Goal: Information Seeking & Learning: Check status

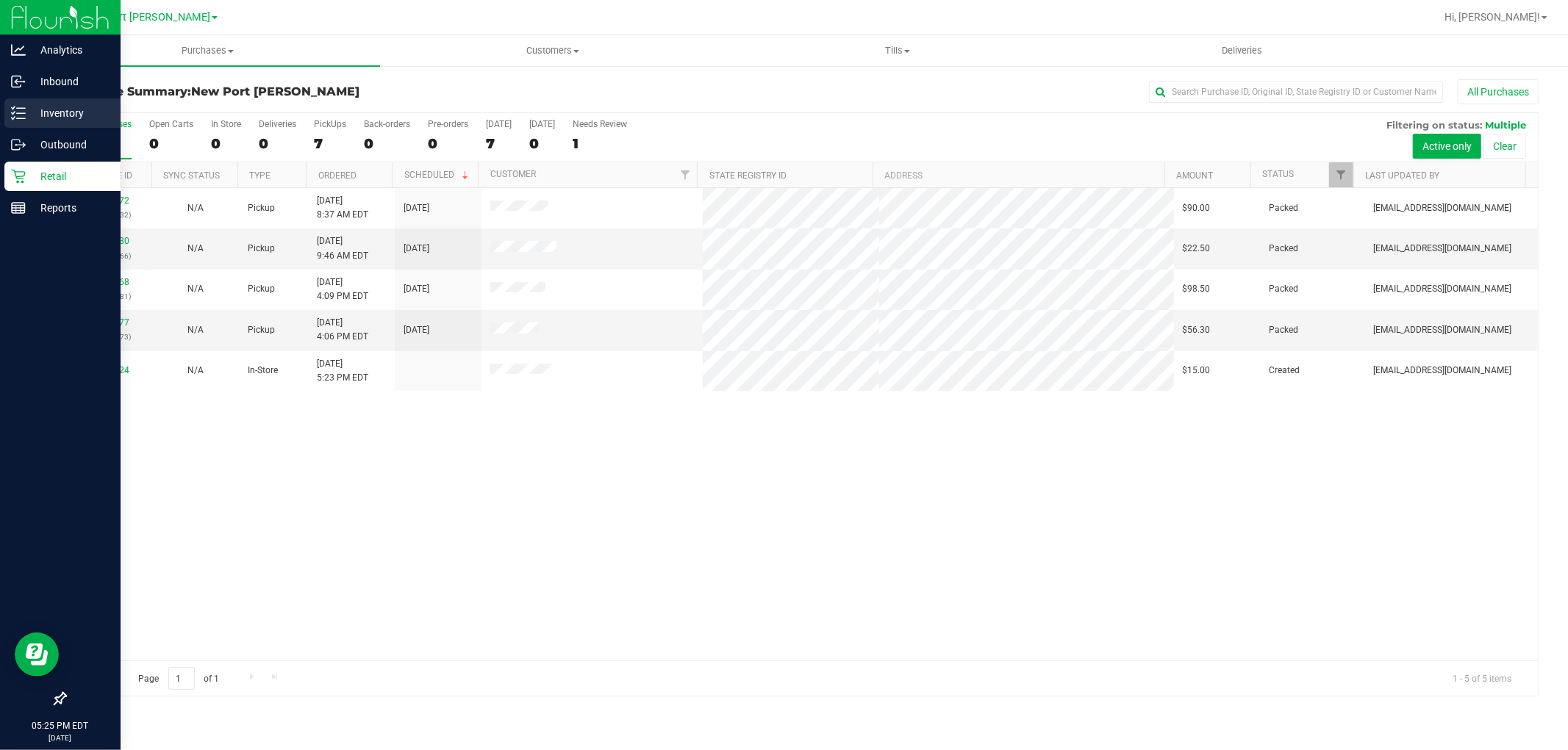
click at [29, 105] on p "Inventory" at bounding box center [69, 113] width 88 height 17
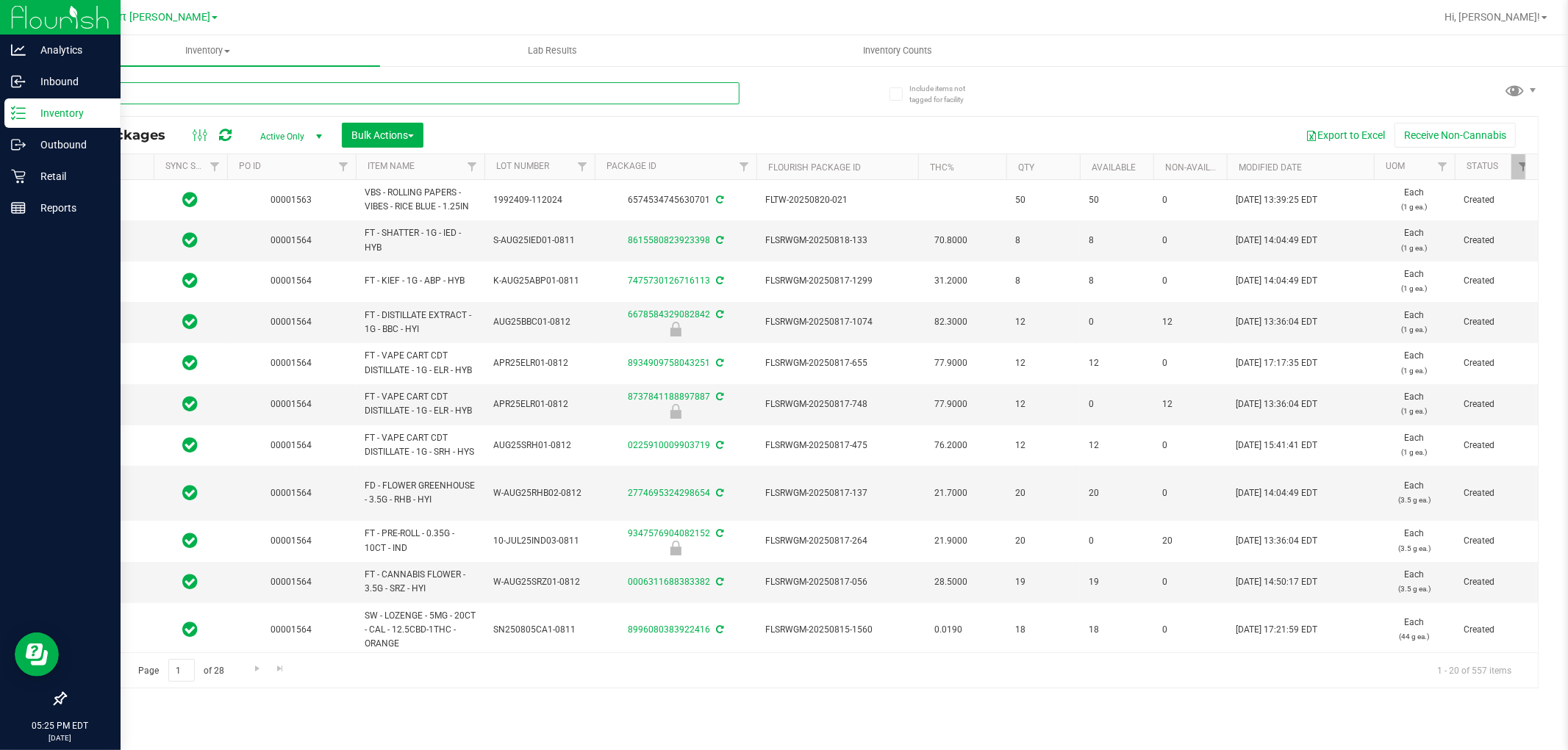
click at [245, 100] on input "text" at bounding box center [402, 94] width 675 height 22
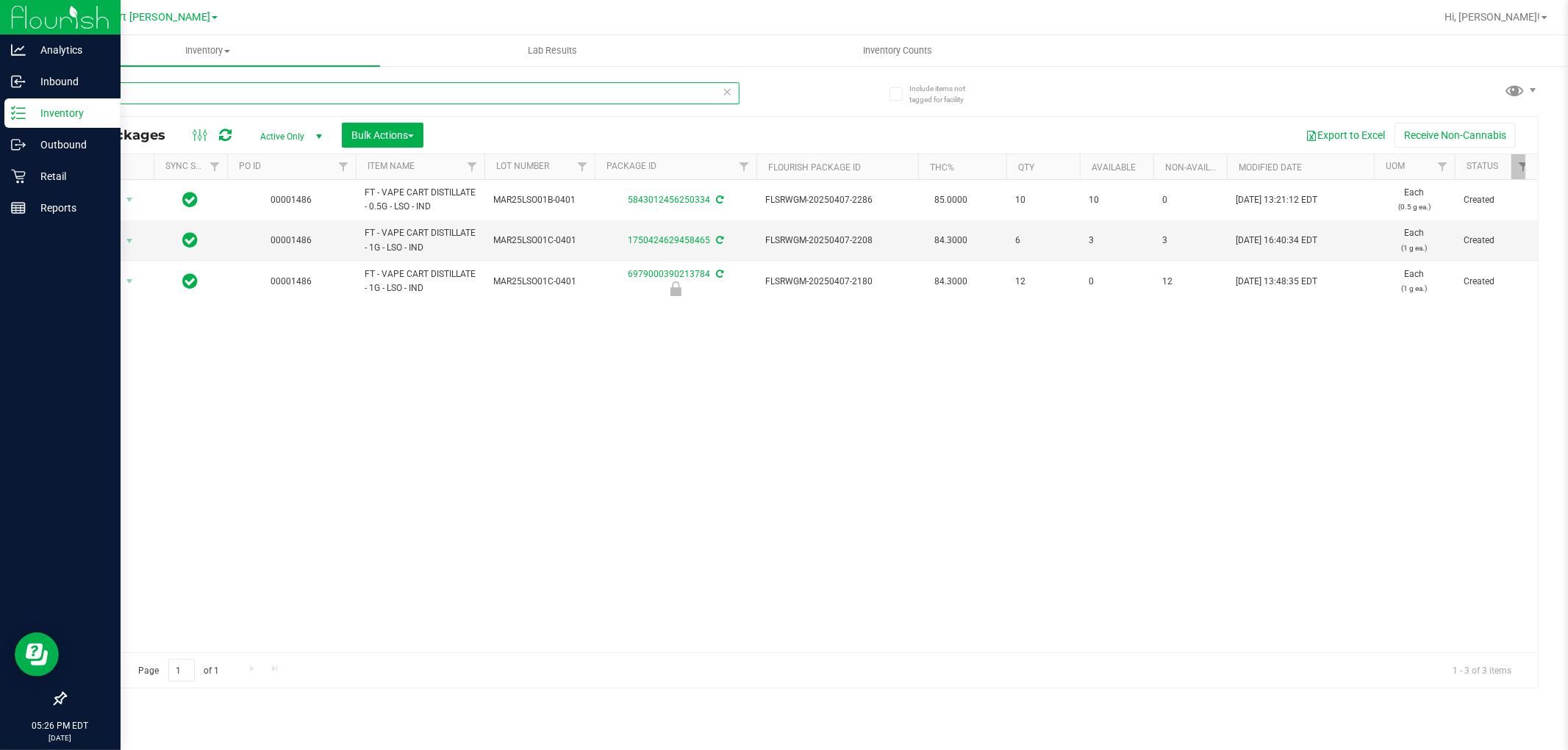
type input "lso"
click at [569, 401] on div "Action Action Adjust qty Create package Edit attributes Global inventory Locate…" at bounding box center [802, 416] width 1473 height 473
click at [428, 525] on div "Action Action Adjust qty Create package Edit attributes Global inventory Locate…" at bounding box center [802, 416] width 1473 height 473
click at [38, 156] on div "Outbound" at bounding box center [63, 144] width 116 height 29
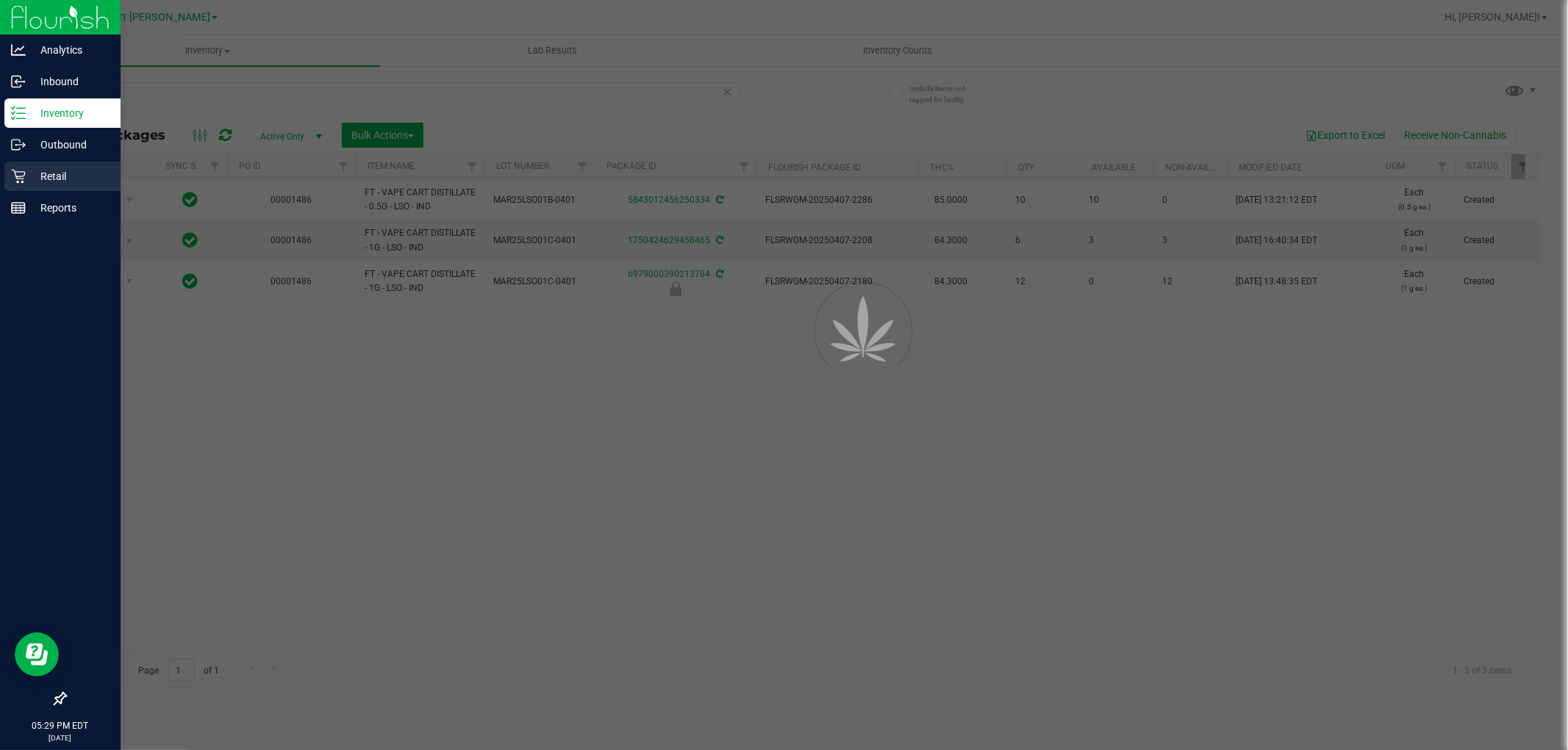
click at [38, 166] on div "Retail" at bounding box center [63, 176] width 116 height 29
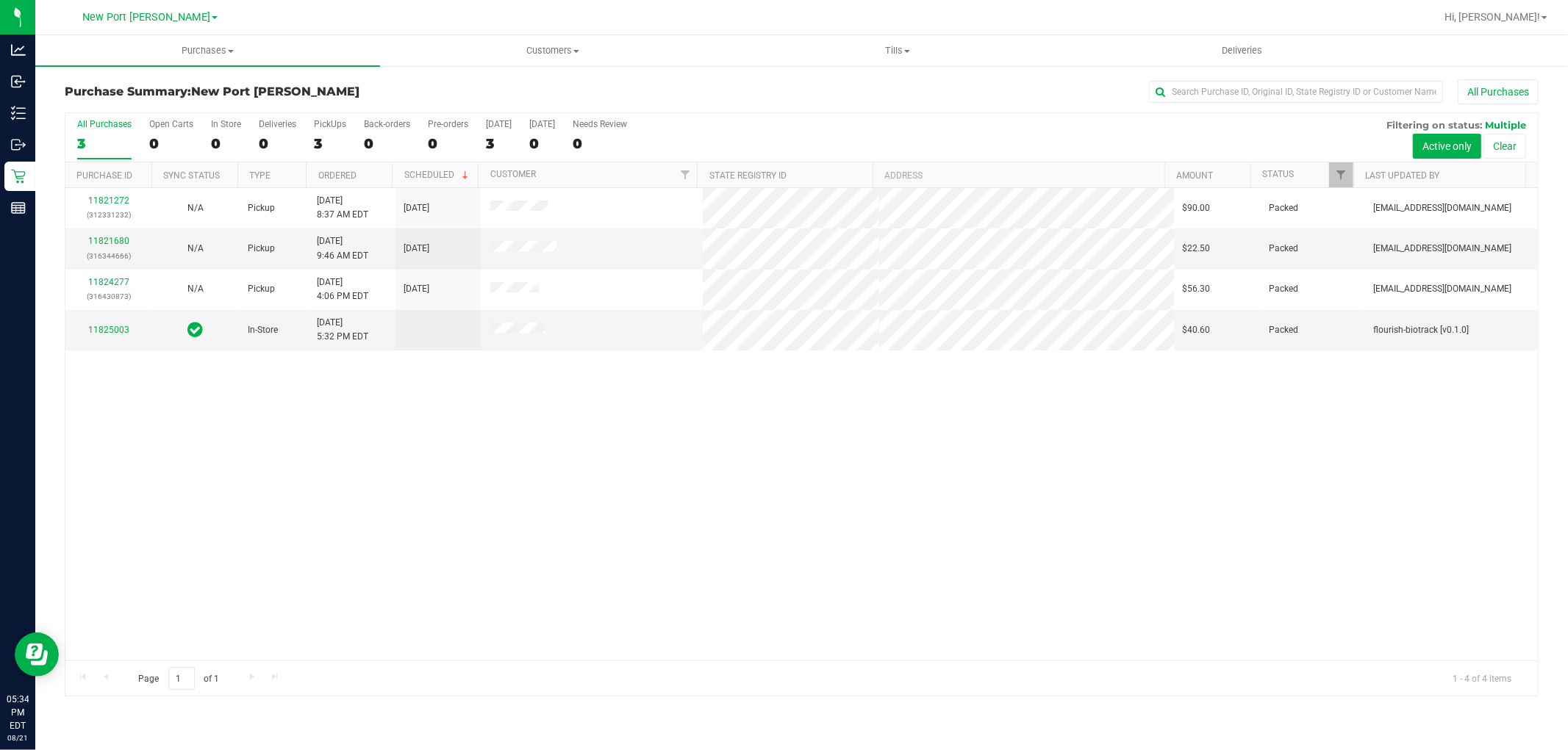
drag, startPoint x: 405, startPoint y: 669, endPoint x: 770, endPoint y: 520, distance: 394.2
click at [412, 659] on div "All Purchases 3 Open Carts 0 In Store 0 Deliveries 0 PickUps 3 Back-orders 0 Pr…" at bounding box center [802, 404] width 1474 height 584
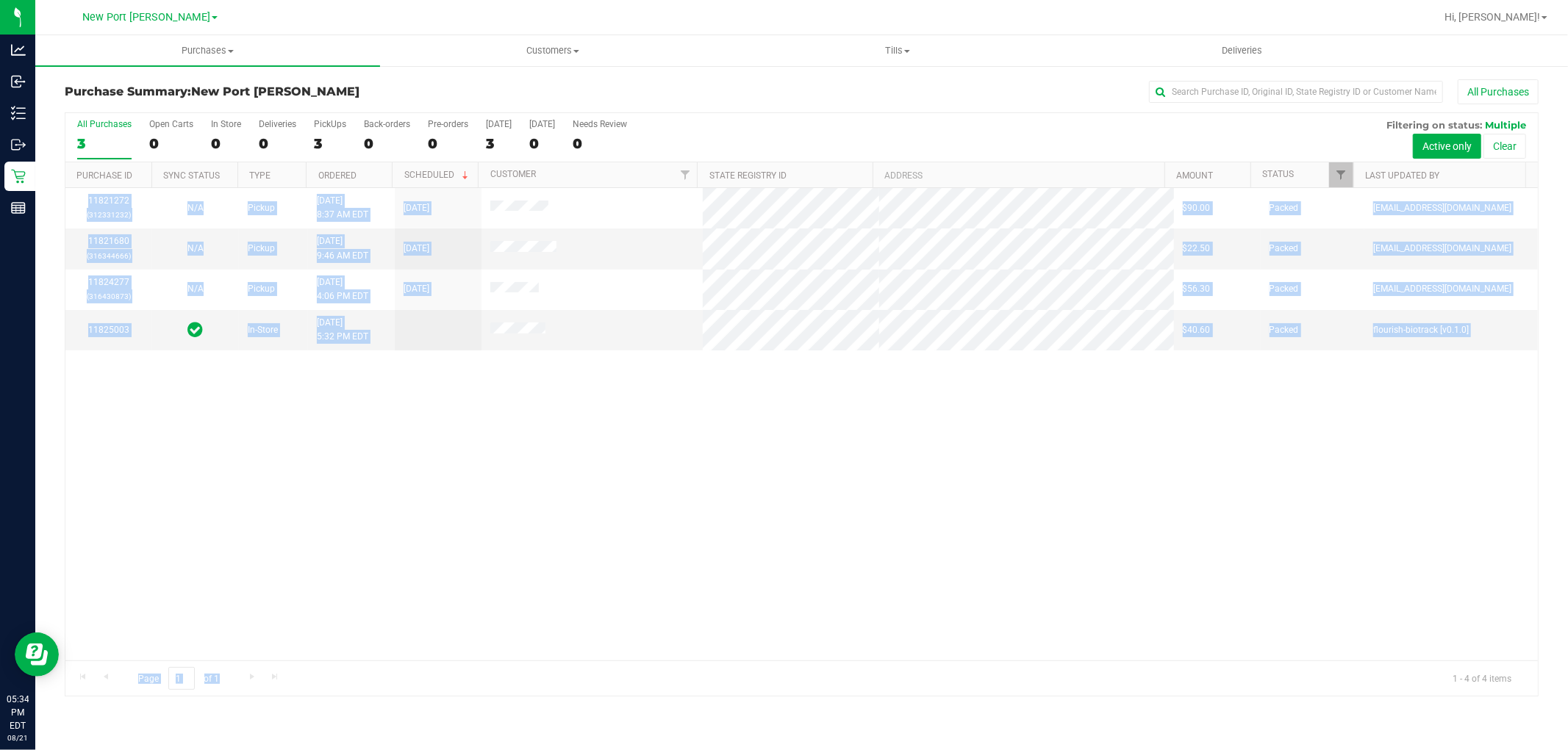
click at [1201, 511] on div "11821272 (312331232) N/A Pickup 8/21/2025 8:37 AM EDT 8/21/2025 $90.00 Packed l…" at bounding box center [802, 424] width 1473 height 473
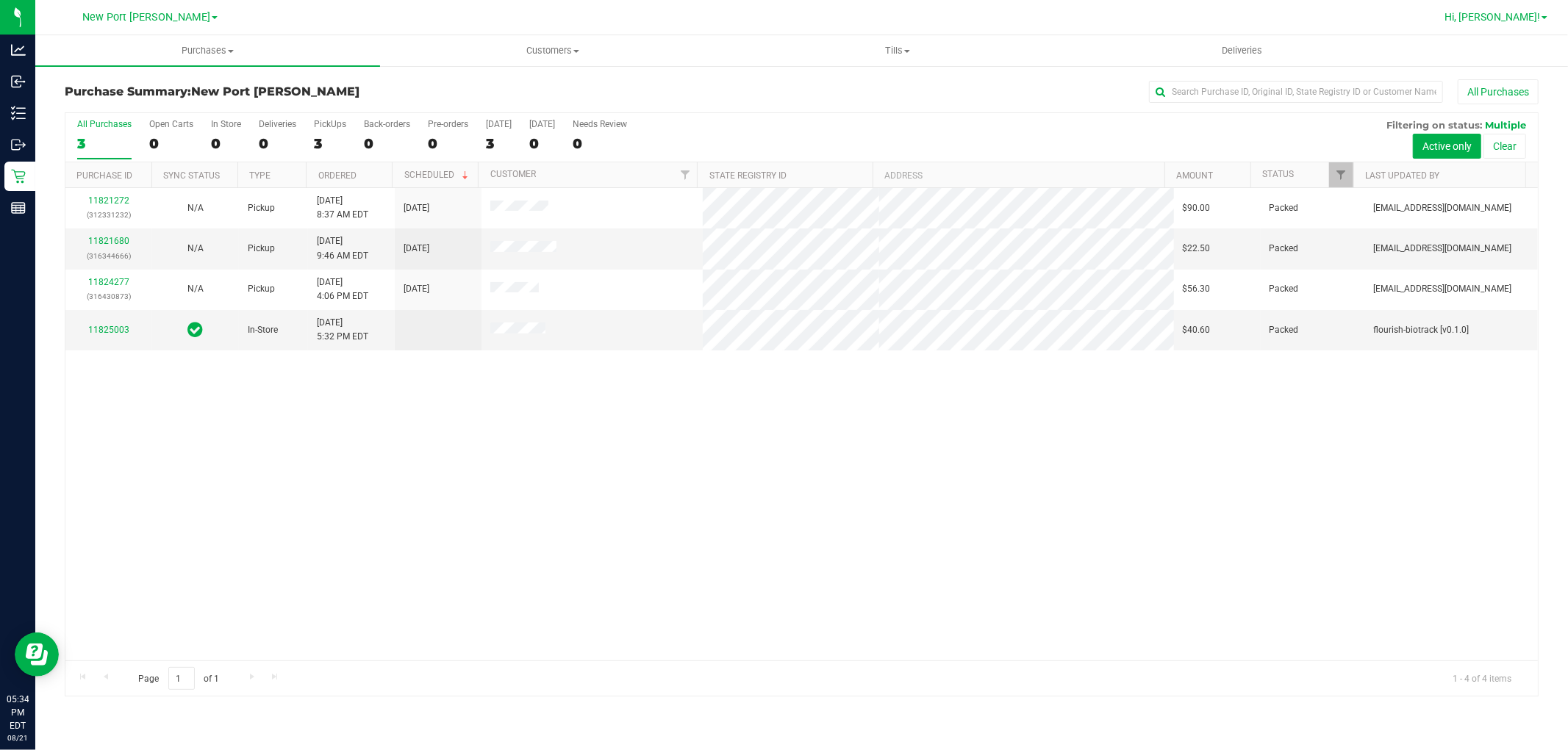
click at [1543, 10] on link "Hi, [PERSON_NAME]!" at bounding box center [1496, 17] width 115 height 15
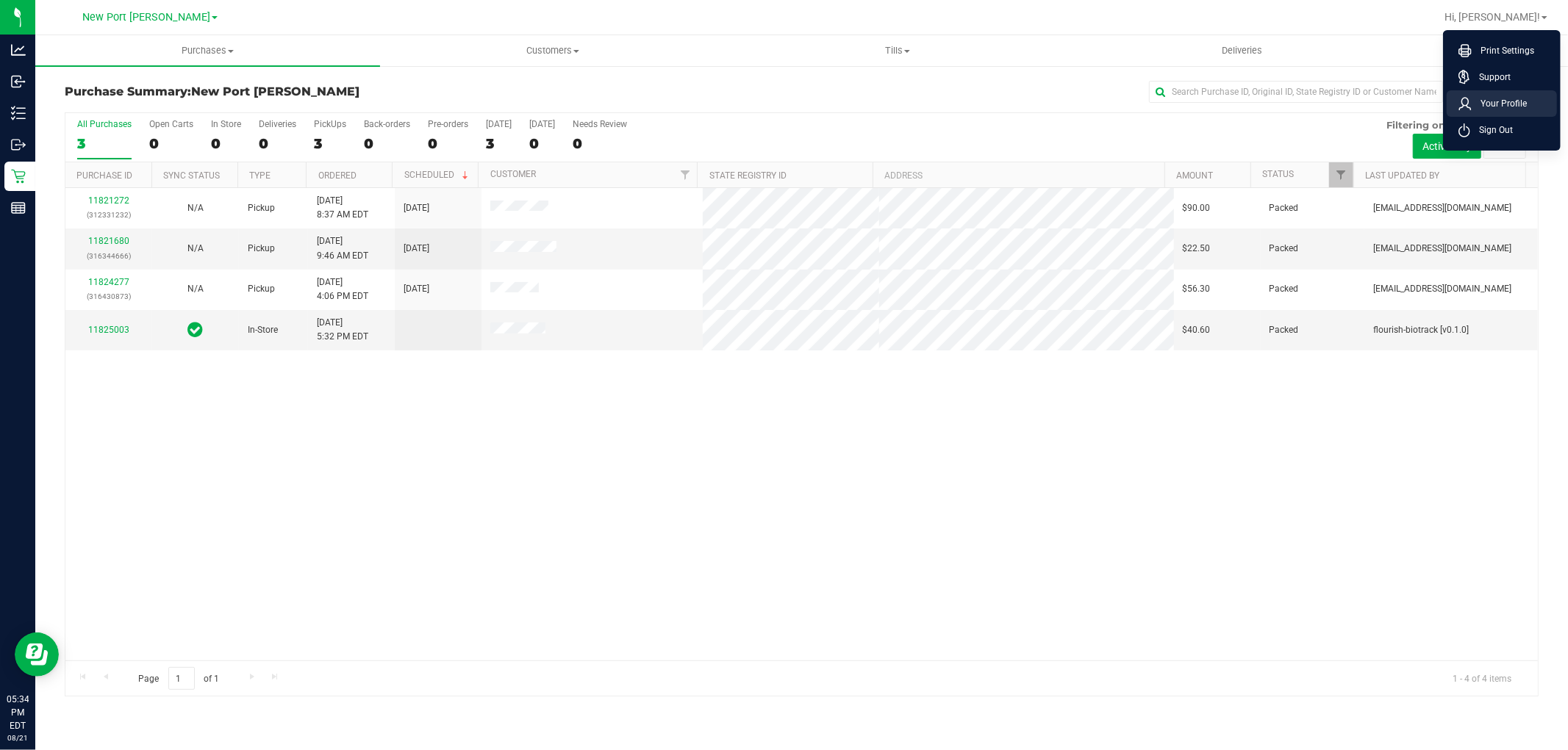
click at [1501, 101] on span "Your Profile" at bounding box center [1500, 103] width 56 height 15
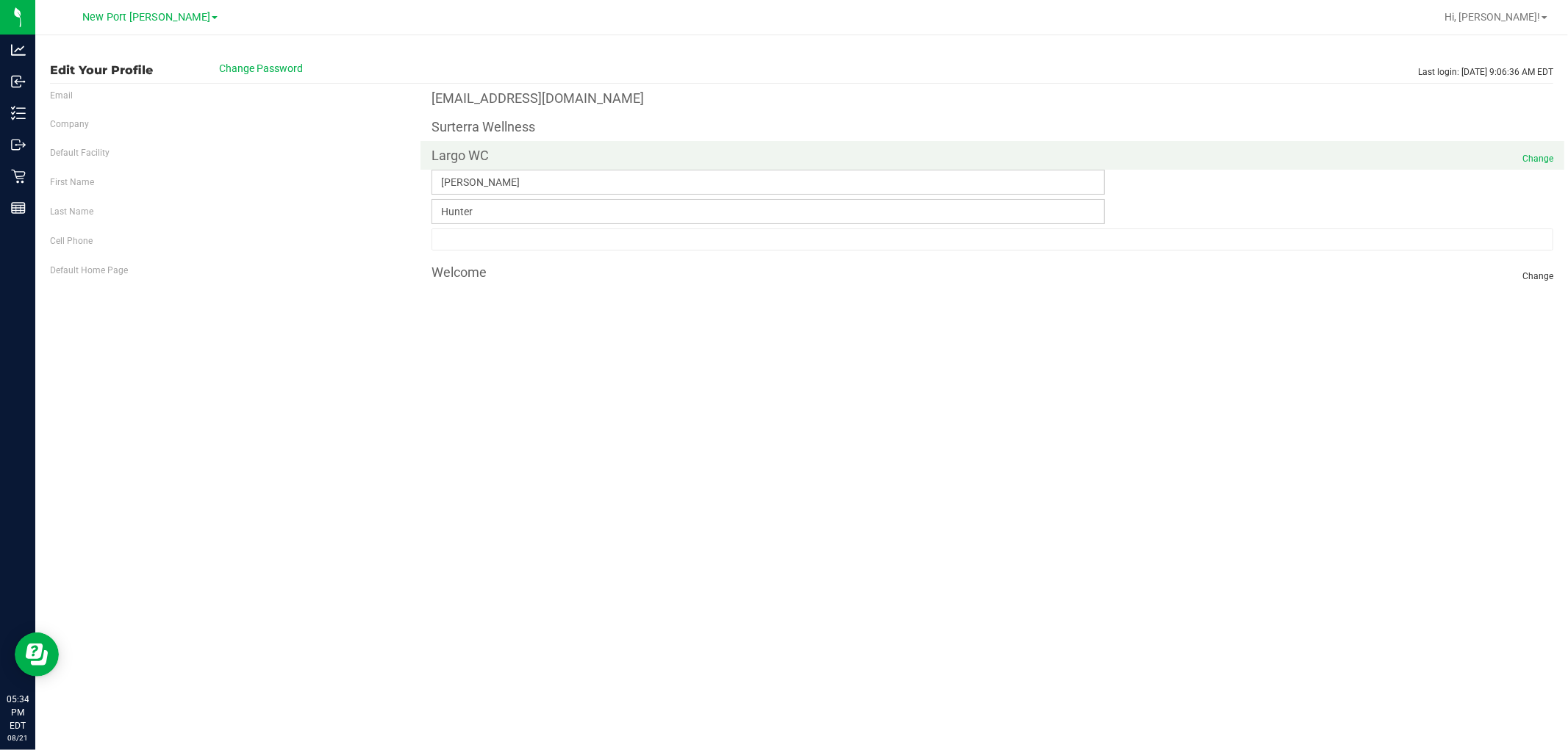
click at [1536, 158] on span "Change" at bounding box center [1538, 159] width 31 height 13
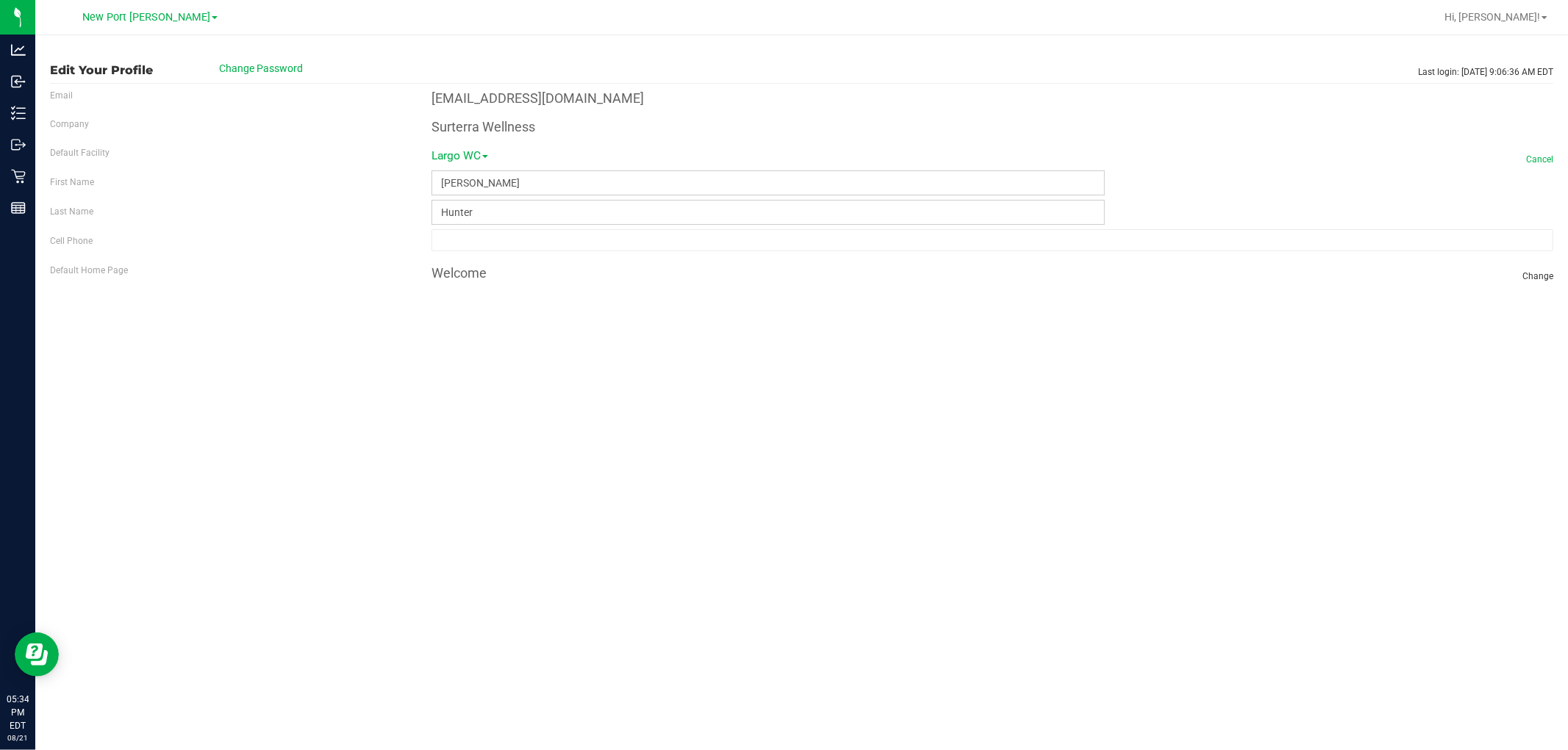
click at [457, 162] on link "Largo WC" at bounding box center [459, 163] width 56 height 35
click at [493, 228] on link "New Port [PERSON_NAME]" at bounding box center [497, 224] width 153 height 19
click at [526, 408] on div "Edit Your Profile Change Password Last login: Aug 21, 2025 5:32:03 PM EDT Email…" at bounding box center [801, 392] width 1533 height 715
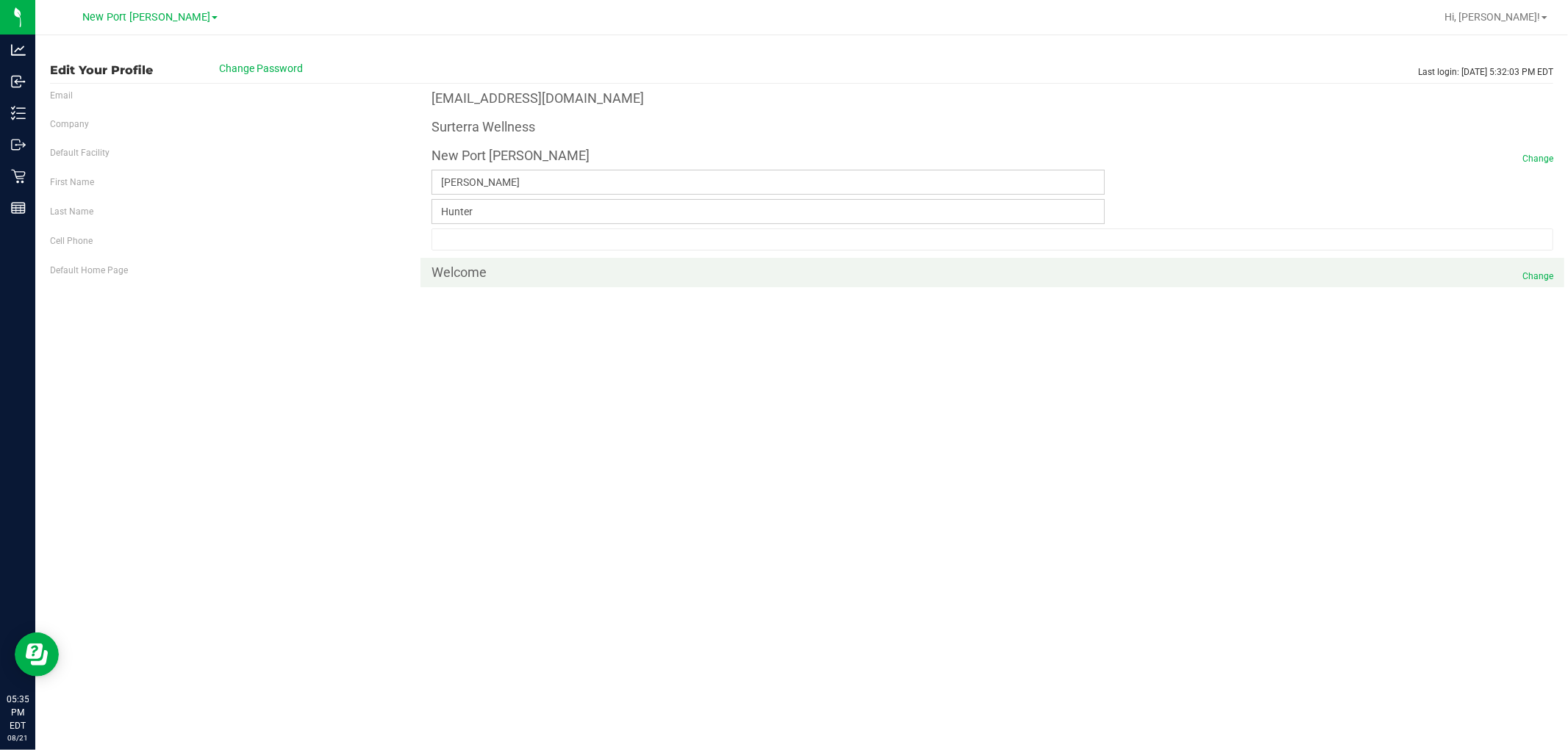
click at [1540, 279] on span "Change" at bounding box center [1538, 276] width 31 height 13
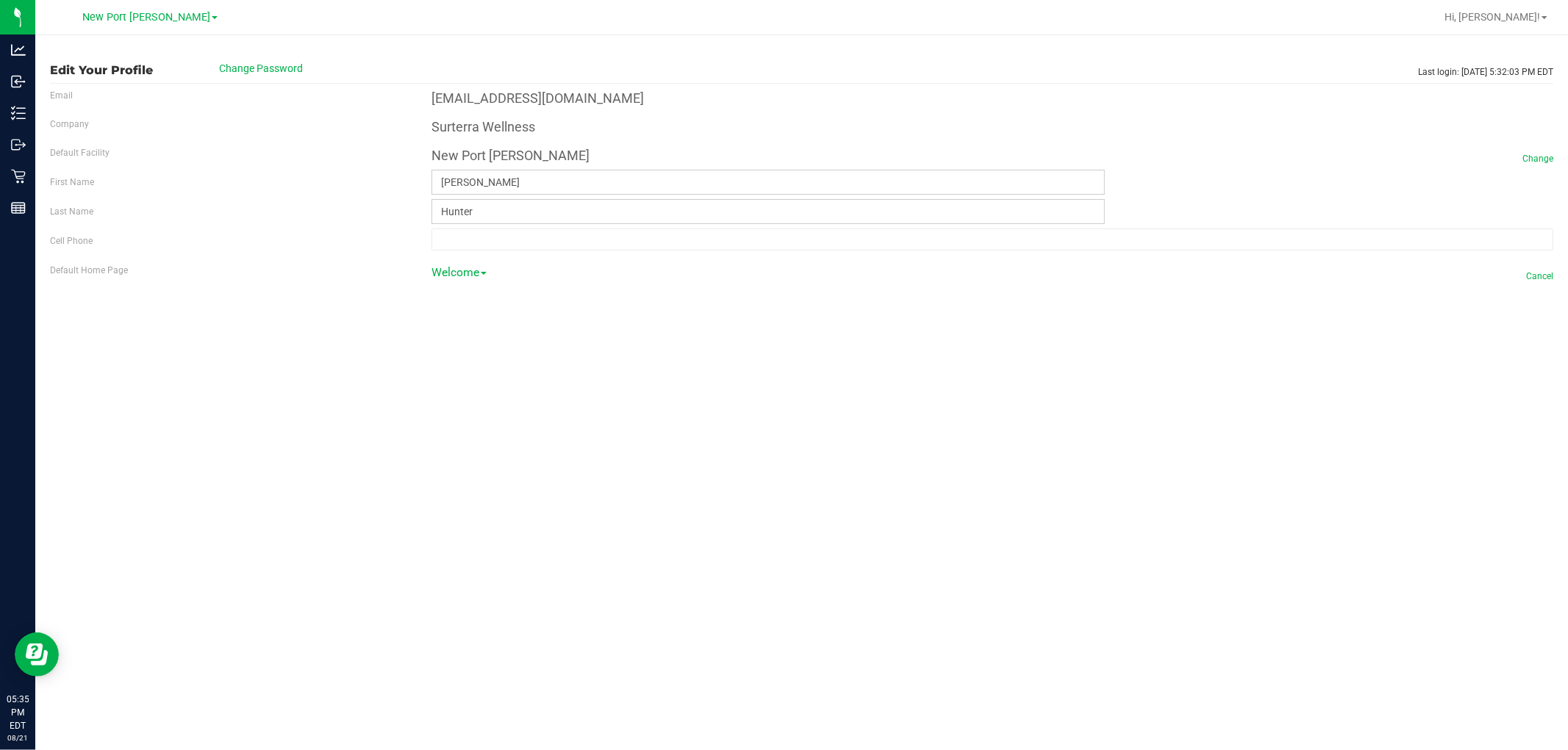
click at [467, 274] on link "Welcome" at bounding box center [459, 279] width 56 height 35
click at [469, 375] on link "Retail" at bounding box center [490, 377] width 116 height 19
click at [1013, 465] on div "Edit Your Profile Change Password Last login: Aug 21, 2025 5:32:03 PM EDT Email…" at bounding box center [801, 392] width 1533 height 715
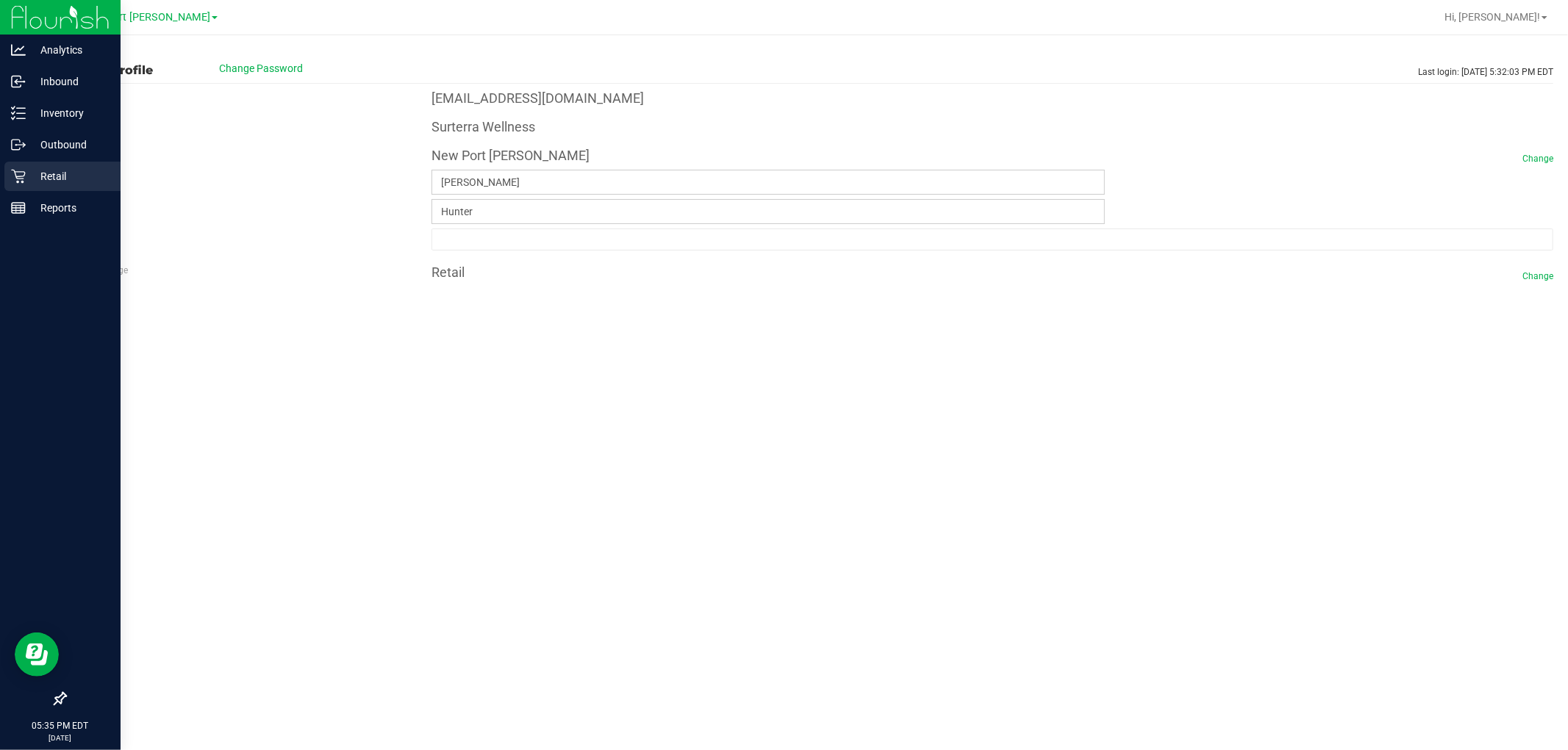
click at [40, 175] on p "Retail" at bounding box center [69, 176] width 88 height 17
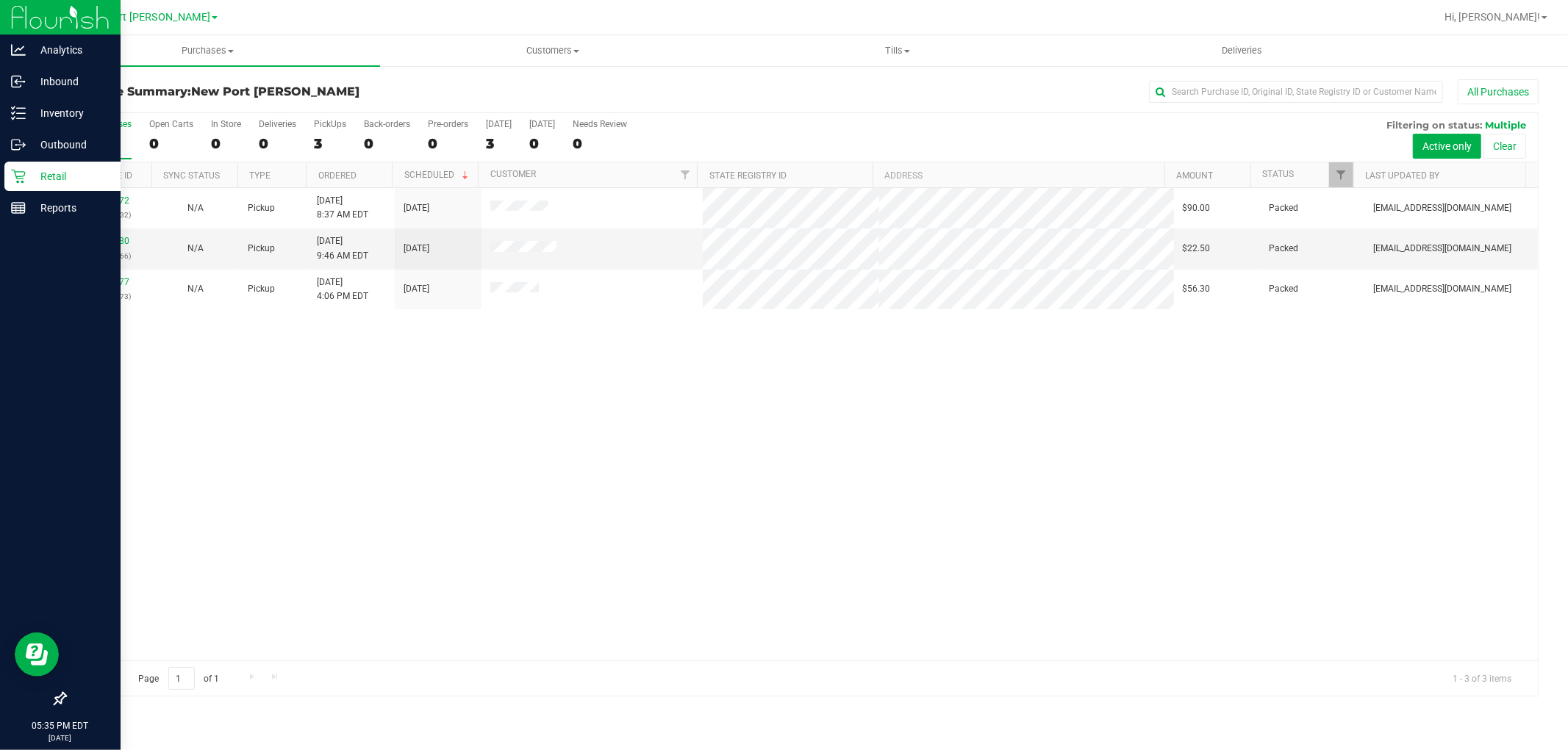
click at [77, 515] on div at bounding box center [60, 455] width 121 height 460
click at [49, 174] on p "Retail" at bounding box center [69, 176] width 88 height 17
click at [45, 140] on p "Outbound" at bounding box center [69, 144] width 88 height 17
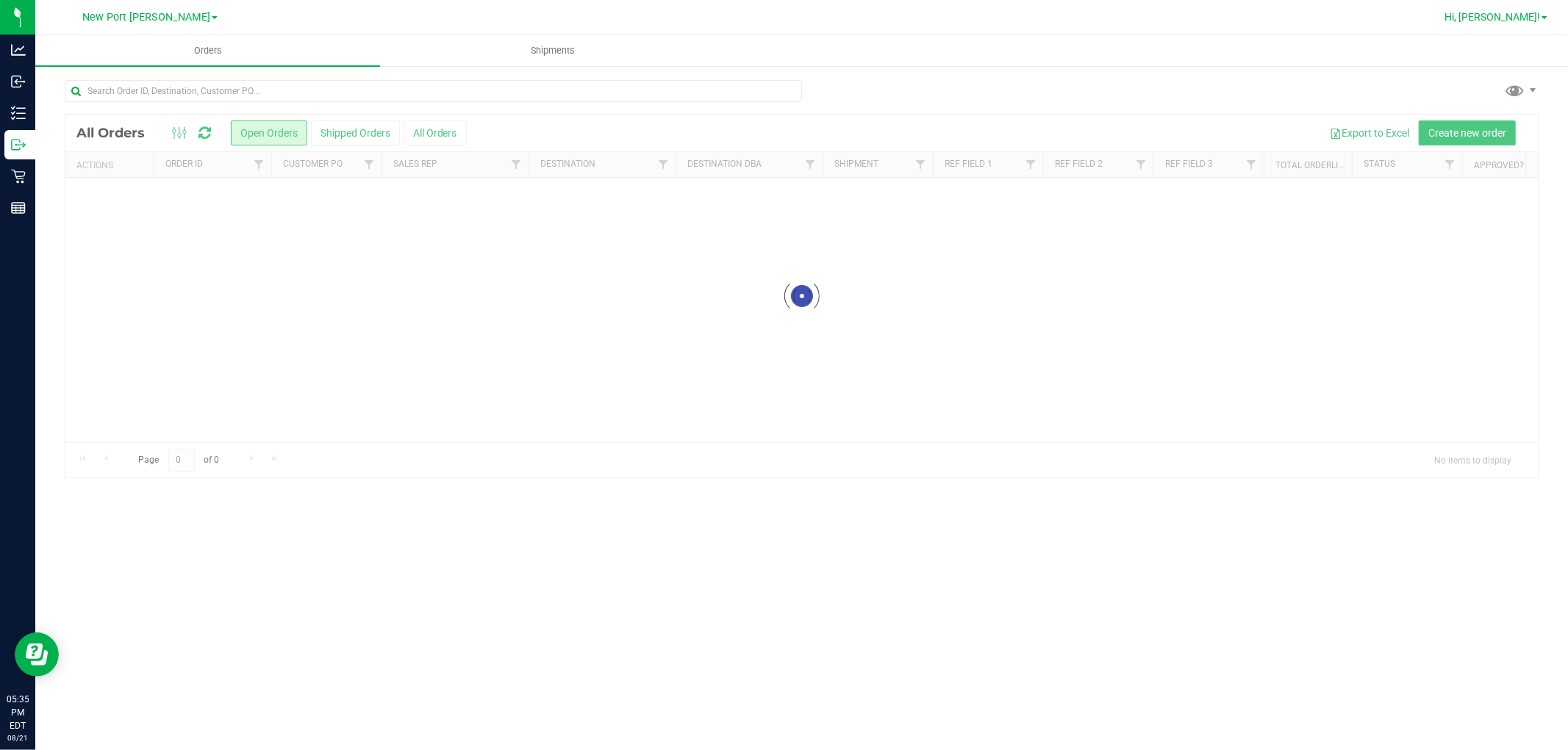
click at [1527, 17] on span "Hi, [PERSON_NAME]!" at bounding box center [1493, 17] width 96 height 12
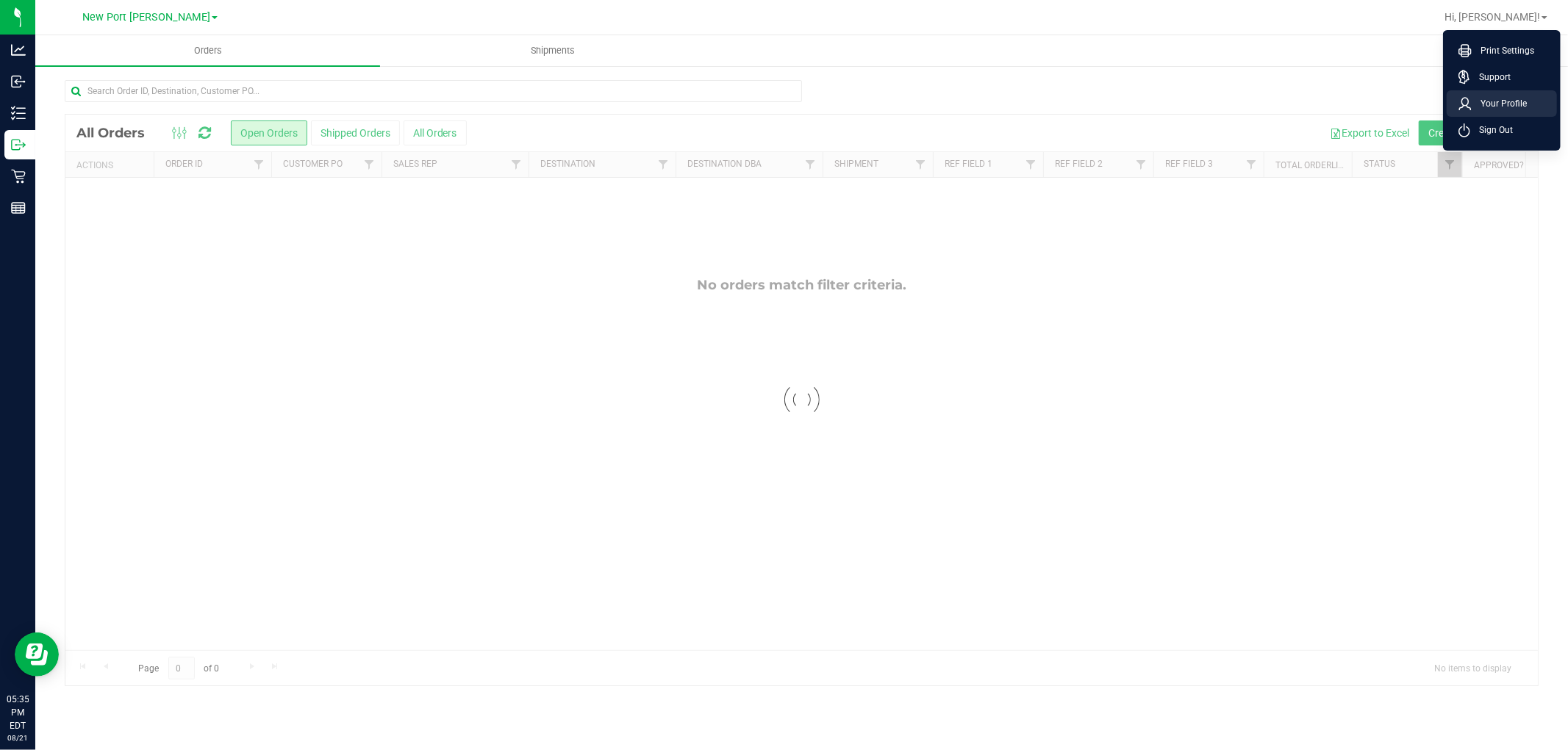
click at [1501, 97] on span "Your Profile" at bounding box center [1500, 103] width 56 height 15
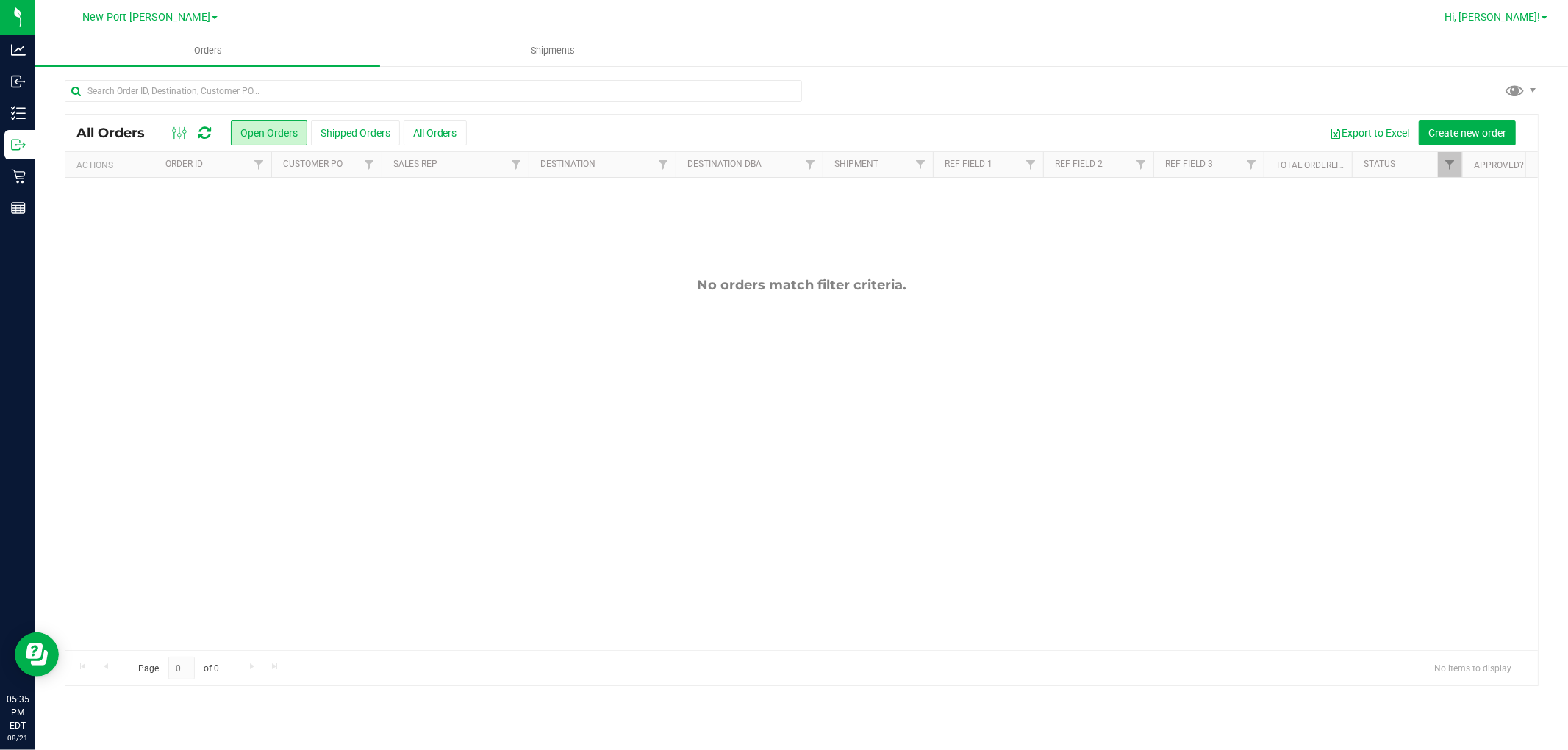
click at [1523, 17] on span "Hi, [PERSON_NAME]!" at bounding box center [1493, 17] width 96 height 12
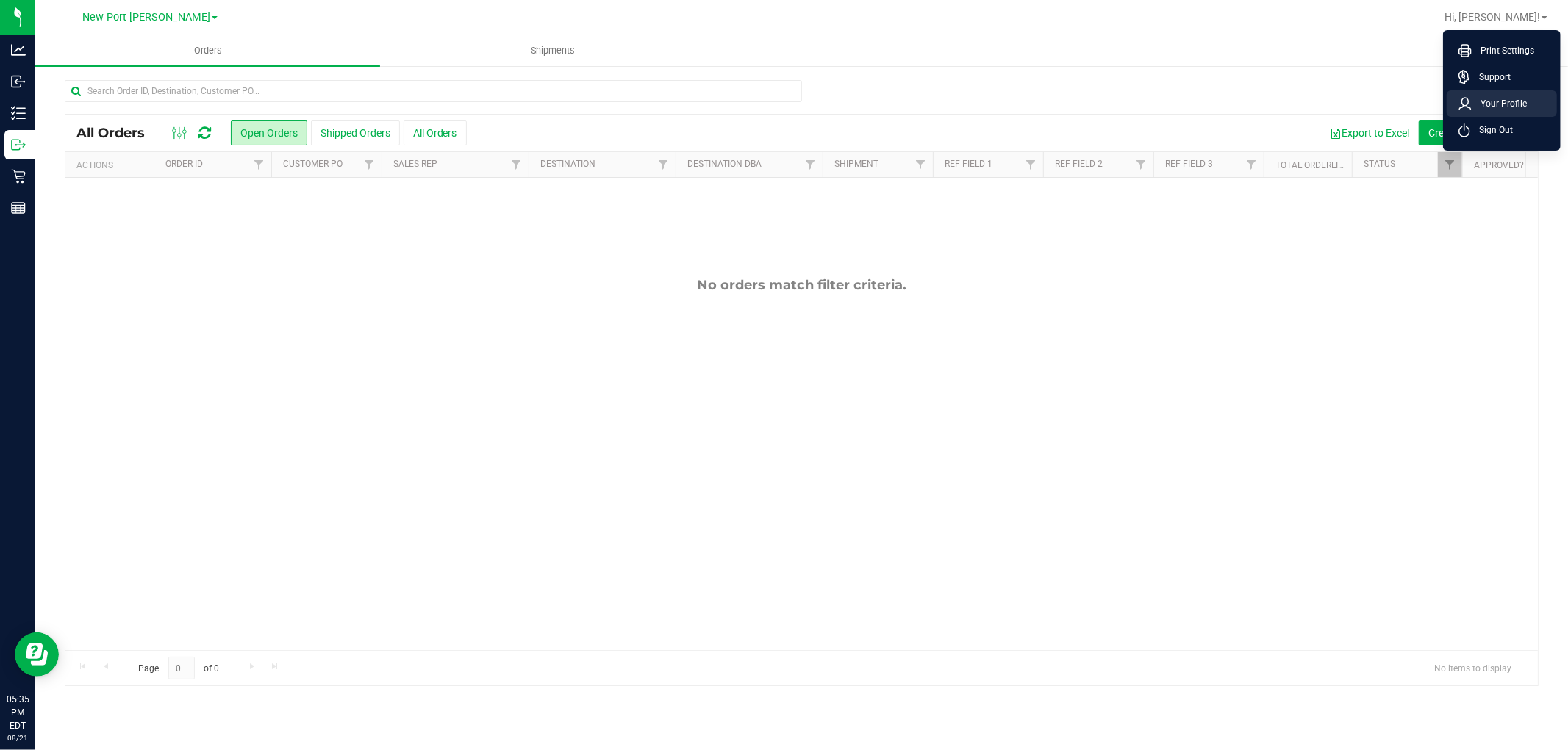
click at [1489, 98] on span "Your Profile" at bounding box center [1500, 103] width 56 height 15
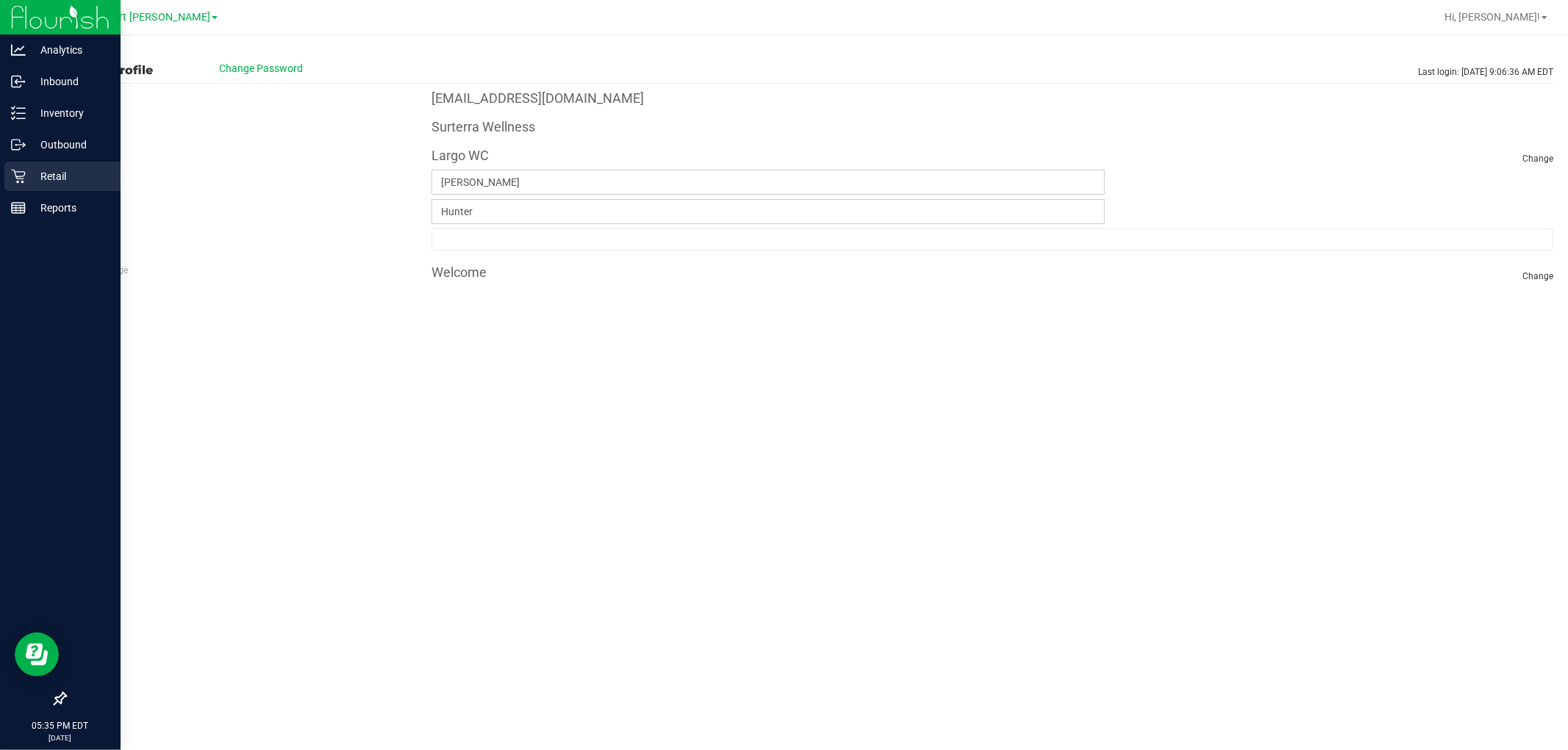
click at [40, 164] on div "Retail" at bounding box center [63, 176] width 116 height 29
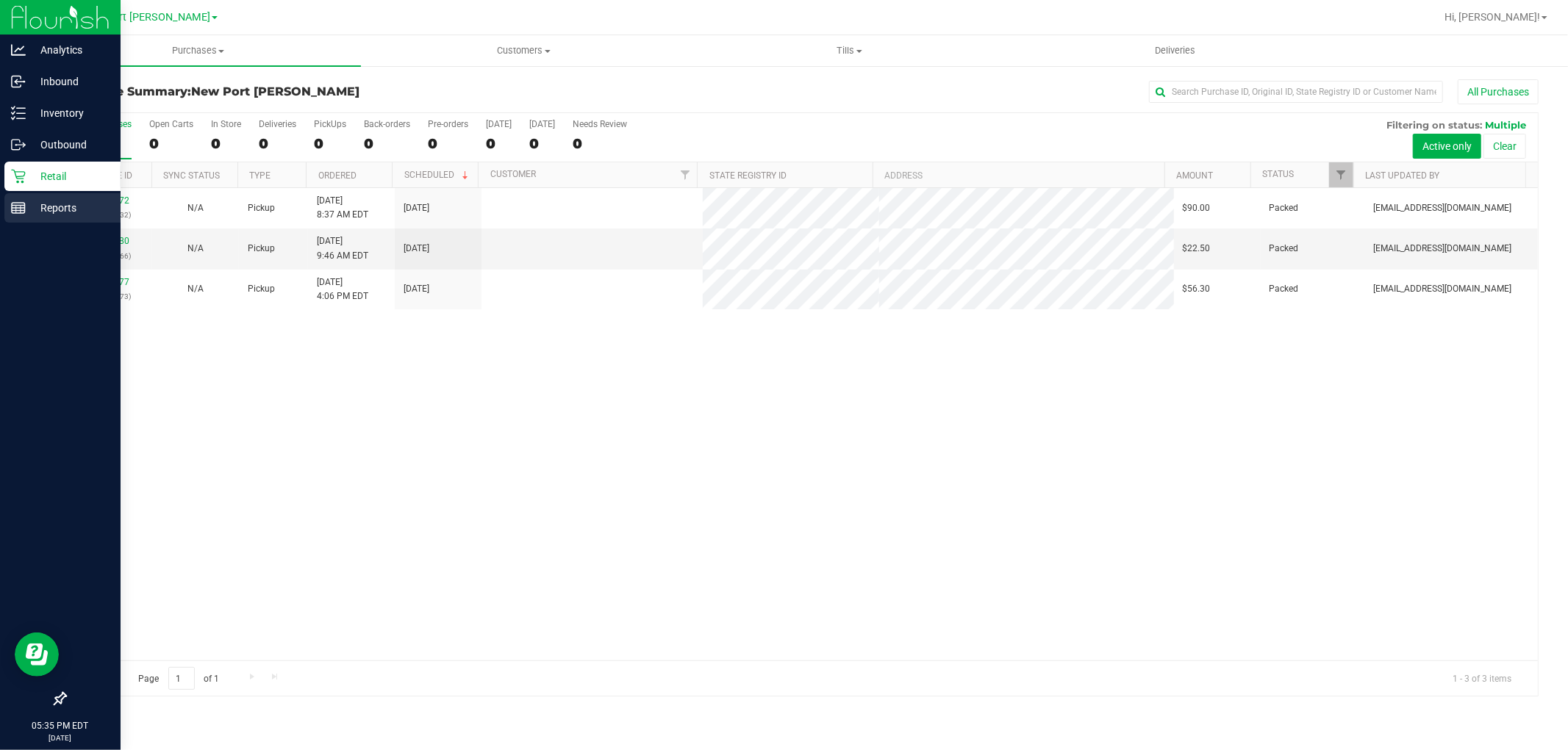
click at [5, 197] on div "Reports" at bounding box center [63, 208] width 116 height 29
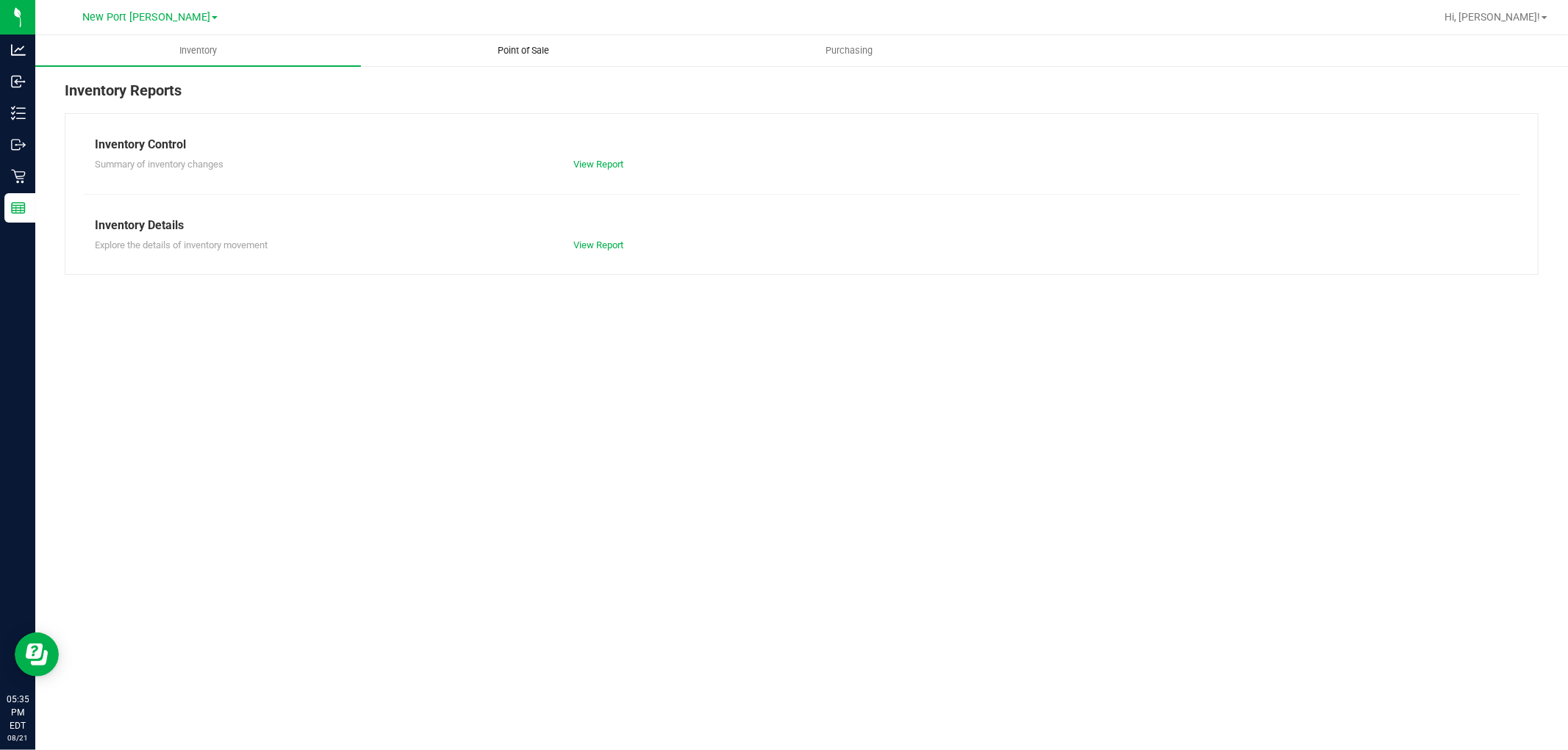
click at [513, 49] on span "Point of Sale" at bounding box center [523, 51] width 91 height 13
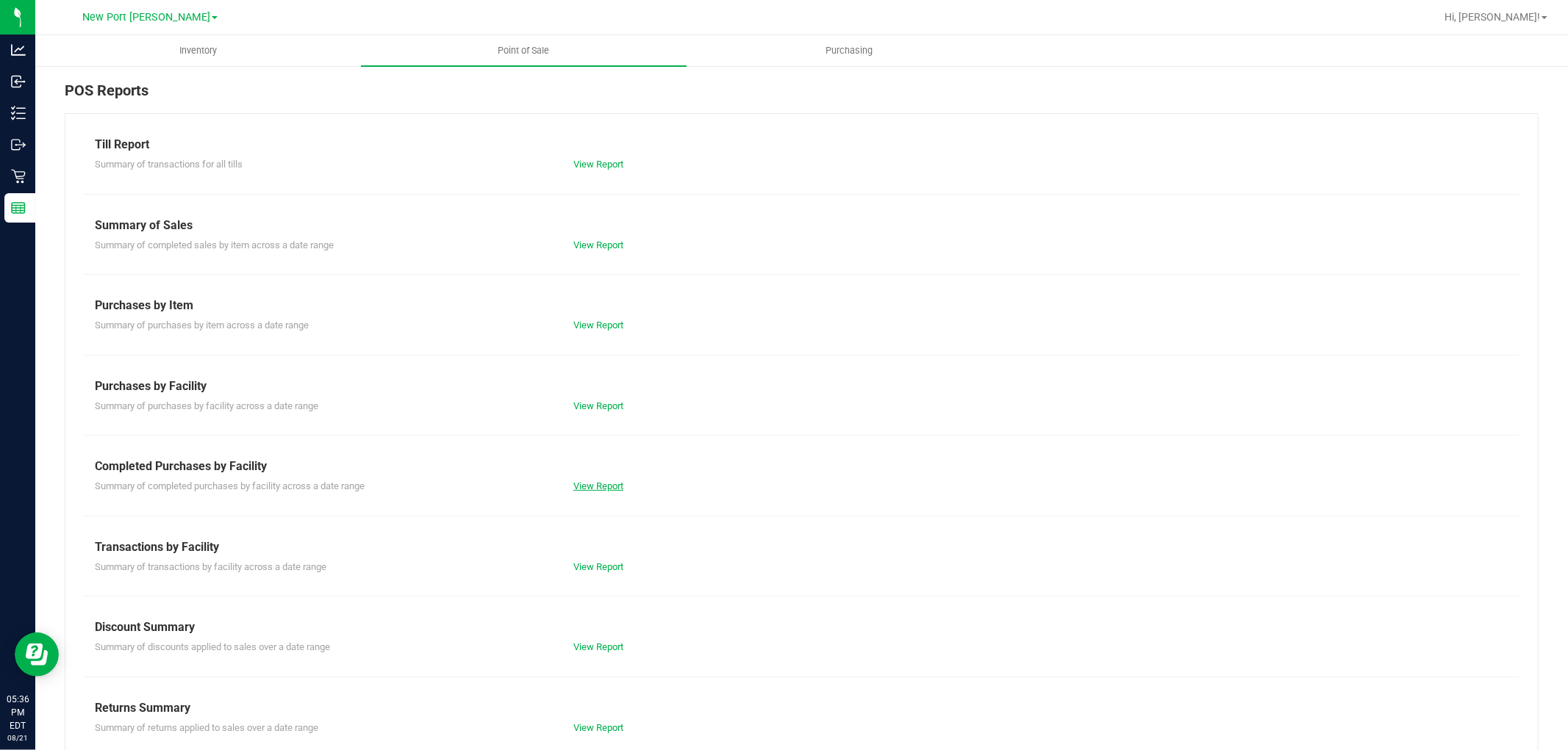
click at [586, 486] on link "View Report" at bounding box center [598, 486] width 50 height 11
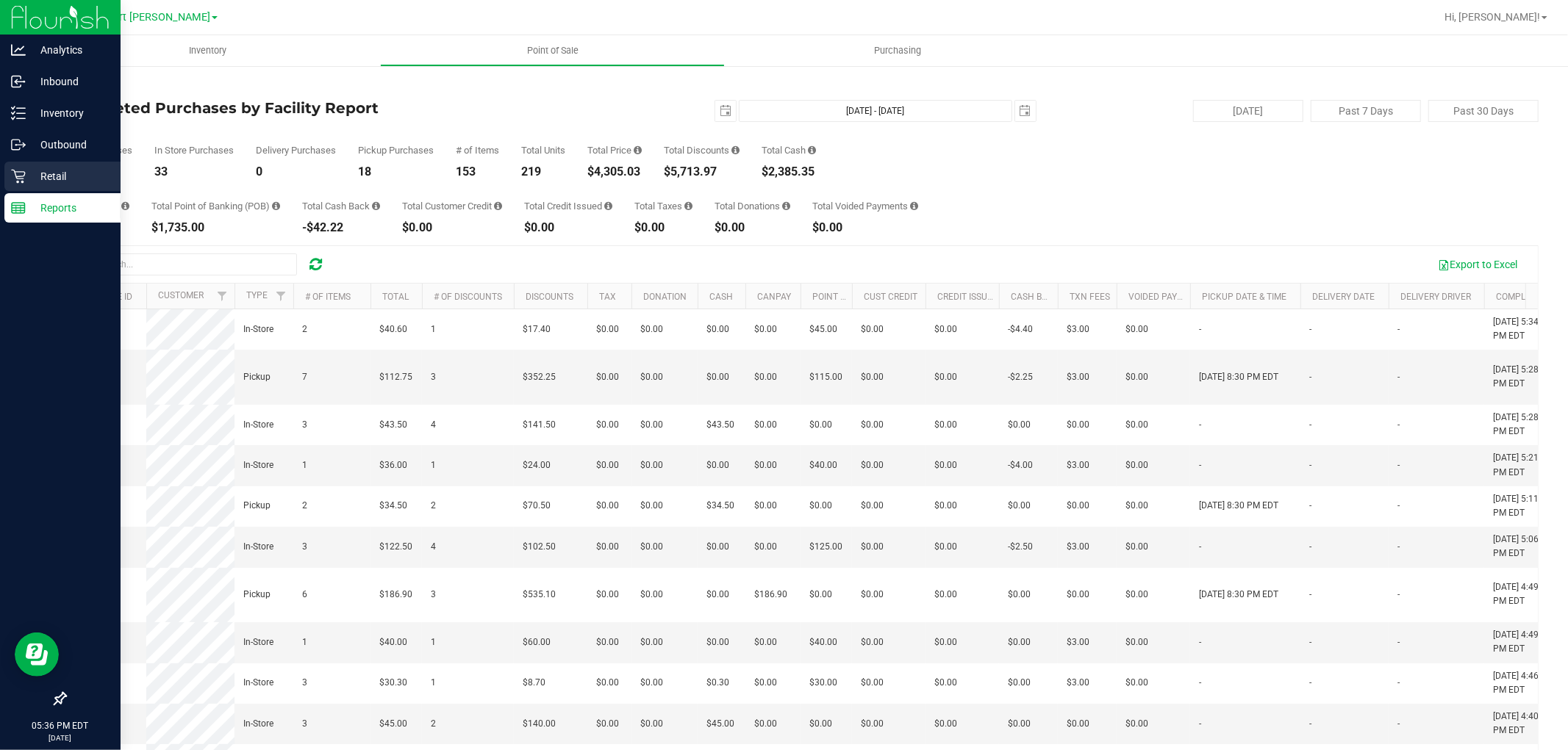
click at [48, 167] on p "Retail" at bounding box center [69, 176] width 88 height 17
